Goal: Information Seeking & Learning: Learn about a topic

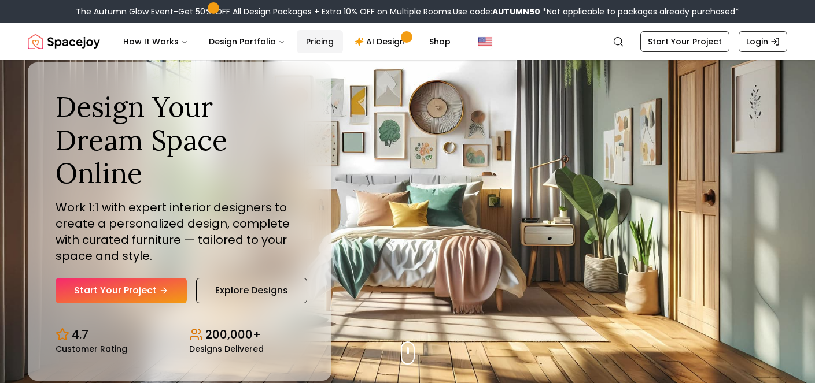
click at [316, 40] on link "Pricing" at bounding box center [320, 41] width 46 height 23
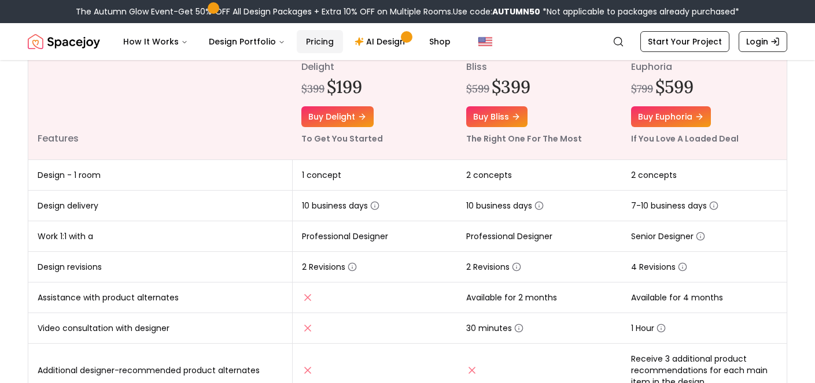
scroll to position [139, 0]
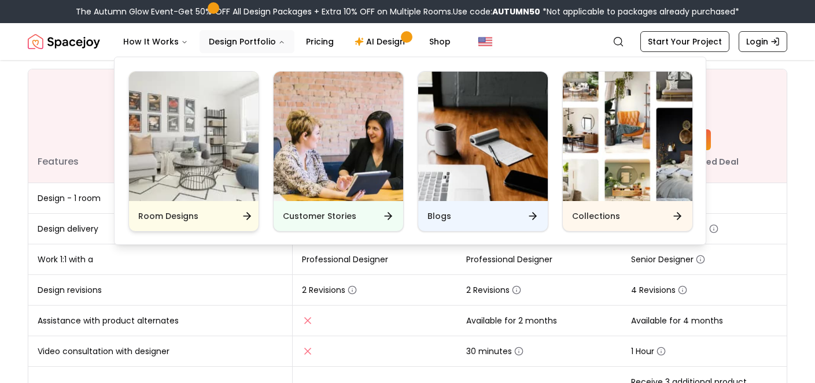
click at [195, 148] on img "Main" at bounding box center [194, 137] width 130 height 130
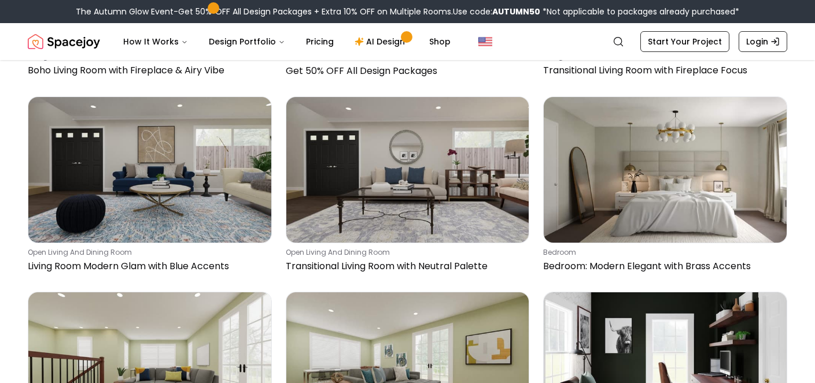
scroll to position [4129, 0]
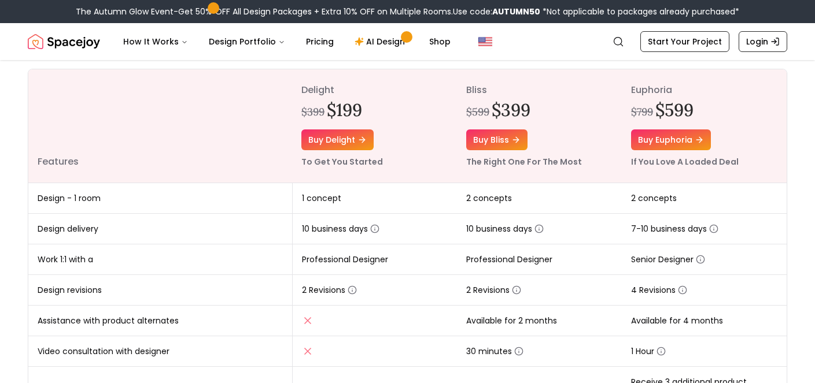
scroll to position [139, 0]
